Goal: Information Seeking & Learning: Learn about a topic

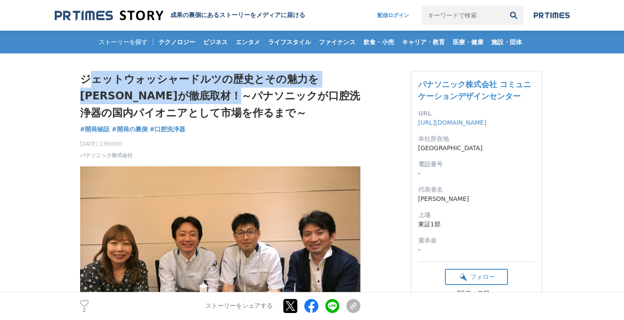
click at [234, 103] on h1 "ジェットウォッシャードルツの歴史とその魅力を[PERSON_NAME]が徹底取材！～パナソニックが口腔洗浄器の国内パイオニアとして市場を作るまで～" at bounding box center [220, 96] width 280 height 50
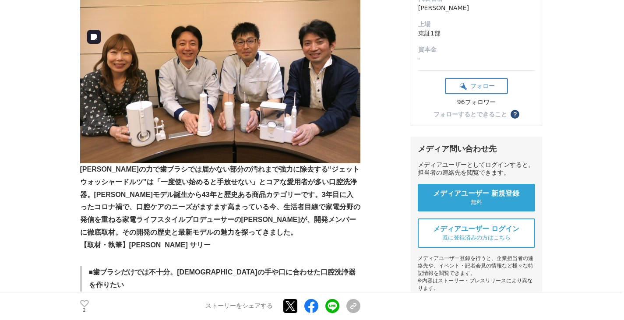
scroll to position [204, 0]
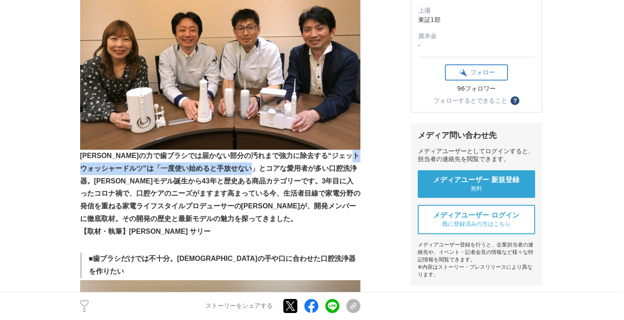
drag, startPoint x: 108, startPoint y: 168, endPoint x: 290, endPoint y: 172, distance: 181.7
click at [290, 172] on strong "[PERSON_NAME]の力で歯ブラシでは届かない部分の汚れまで強力に除去する“ジェットウォッシャードルツ”は「一度使い始めると手放せない」とコアな愛用者が…" at bounding box center [220, 187] width 280 height 70
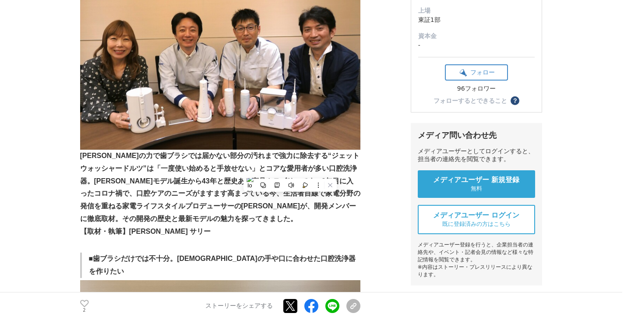
click at [122, 197] on strong "[PERSON_NAME]の力で歯ブラシでは届かない部分の汚れまで強力に除去する“ジェットウォッシャードルツ”は「一度使い始めると手放せない」とコアな愛用者が…" at bounding box center [220, 187] width 280 height 70
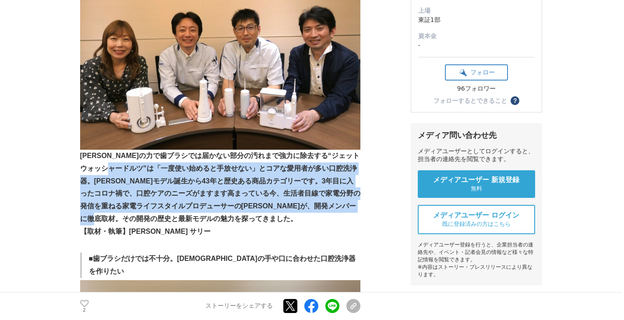
drag, startPoint x: 141, startPoint y: 175, endPoint x: 227, endPoint y: 223, distance: 98.8
click at [227, 223] on p "[PERSON_NAME]の力で歯ブラシでは届かない部分の汚れまで強力に除去する“ジェットウォッシャードルツ”は「一度使い始めると手放せない」とコアな愛用者が…" at bounding box center [220, 188] width 280 height 76
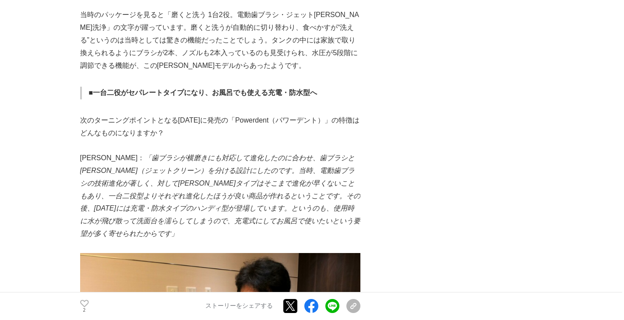
scroll to position [1284, 0]
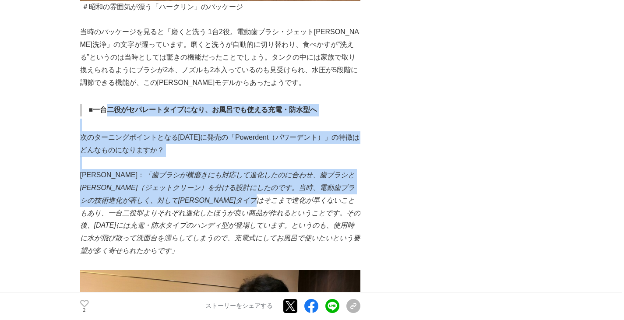
drag, startPoint x: 113, startPoint y: 67, endPoint x: 268, endPoint y: 157, distance: 179.1
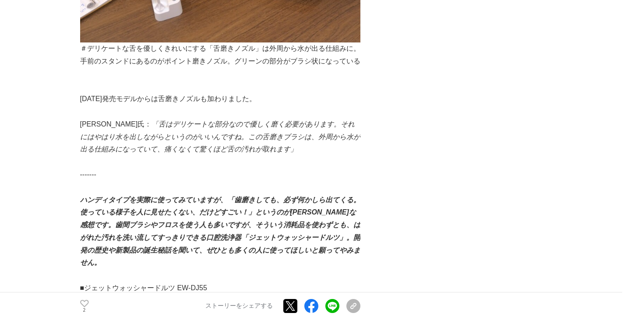
scroll to position [5720, 0]
